Goal: Navigation & Orientation: Find specific page/section

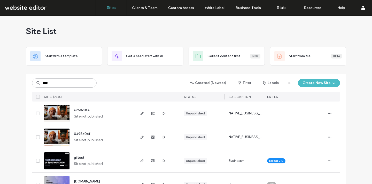
type input "****"
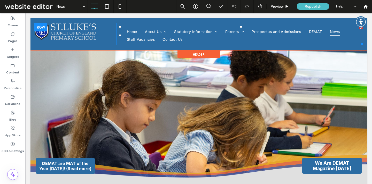
click at [334, 30] on span "News" at bounding box center [335, 32] width 10 height 8
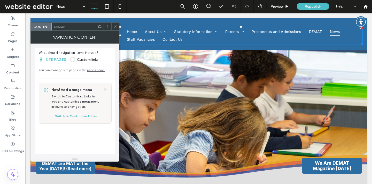
click at [116, 27] on icon at bounding box center [115, 27] width 4 height 4
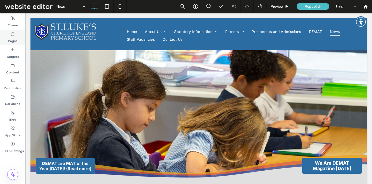
click at [15, 39] on label "Pages" at bounding box center [13, 39] width 10 height 7
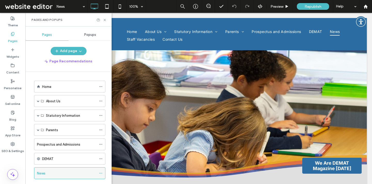
click at [58, 171] on div "News" at bounding box center [66, 173] width 59 height 5
click at [106, 19] on icon at bounding box center [105, 20] width 4 height 4
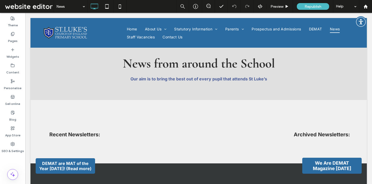
scroll to position [135, 0]
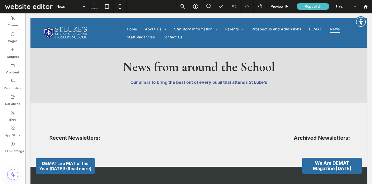
click at [370, 109] on body "Click To Paste Home About Us Values and Ethos Being a Church School Who's Who C…" at bounding box center [198, 79] width 347 height 402
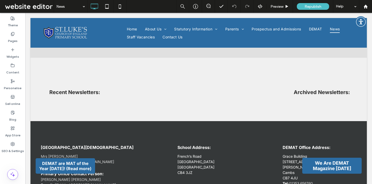
scroll to position [180, 0]
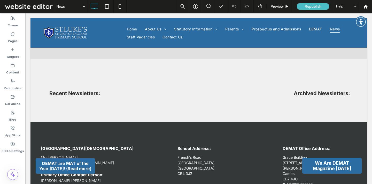
click at [370, 92] on body "Click To Paste Home About Us Values and Ethos Being a Church School Who's Who C…" at bounding box center [198, 34] width 347 height 402
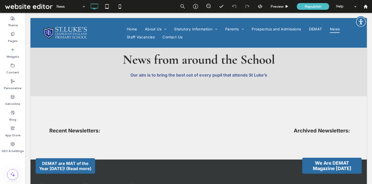
scroll to position [142, 0]
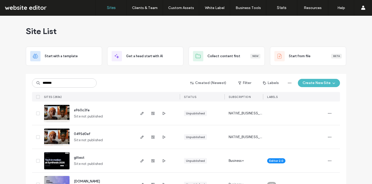
type input "*******"
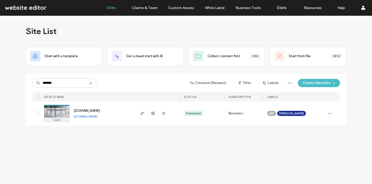
click at [98, 117] on link "www.contactlabour.co.za" at bounding box center [86, 117] width 24 height 4
